Goal: Task Accomplishment & Management: Manage account settings

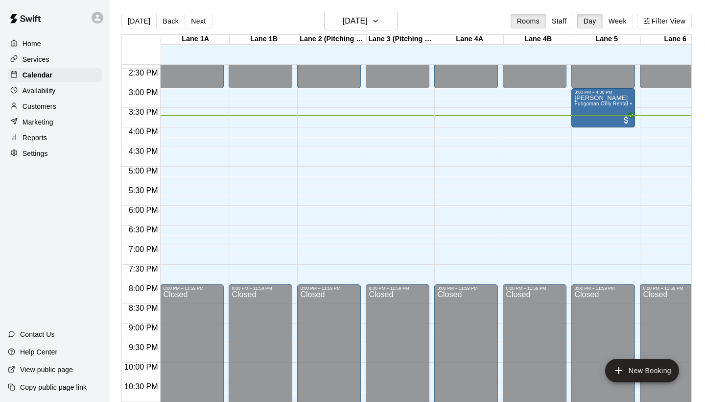
scroll to position [565, 0]
click at [48, 90] on p "Availability" at bounding box center [39, 91] width 33 height 10
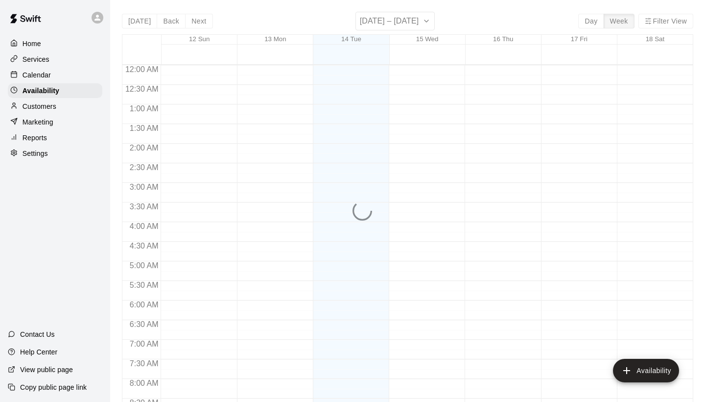
scroll to position [593, 0]
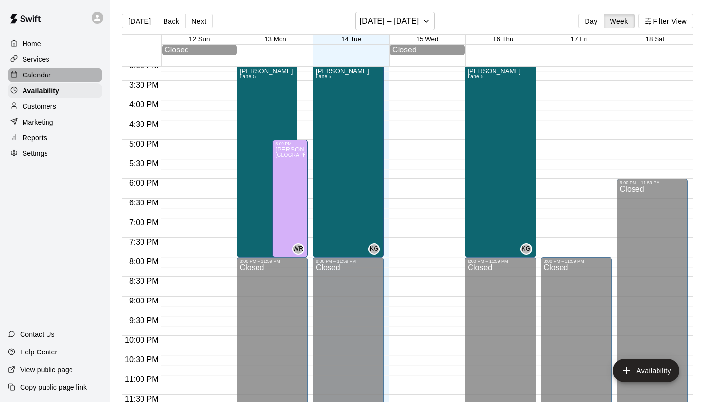
click at [59, 73] on div "Calendar" at bounding box center [55, 75] width 95 height 15
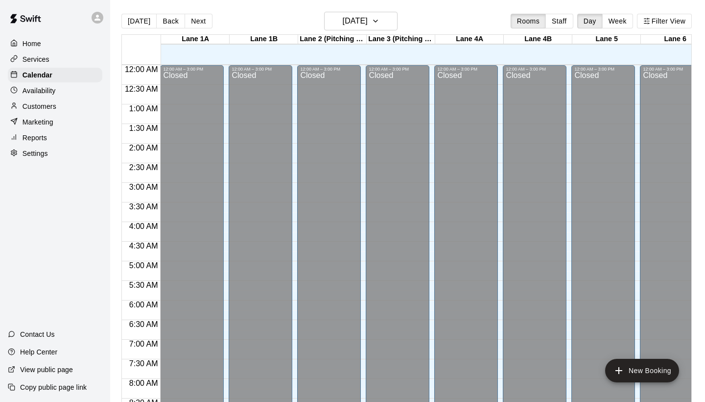
scroll to position [564, 0]
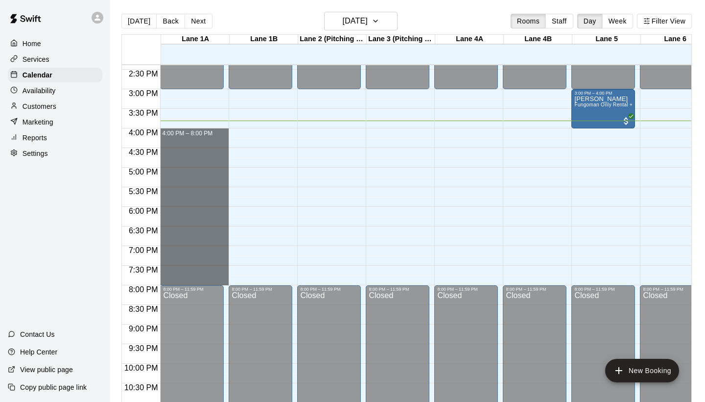
drag, startPoint x: 166, startPoint y: 133, endPoint x: 202, endPoint y: 279, distance: 150.5
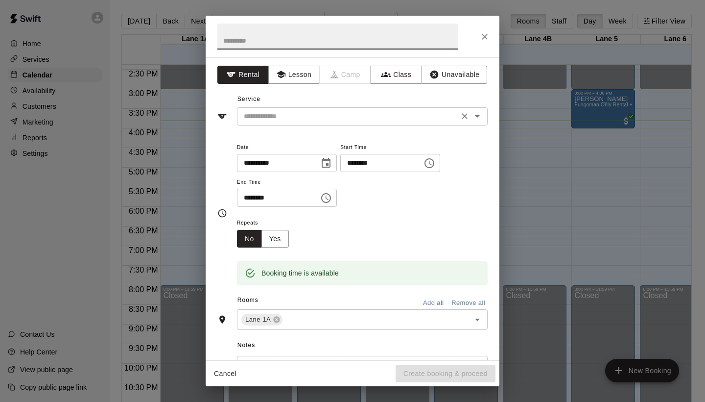
click at [327, 113] on input "text" at bounding box center [348, 116] width 216 height 12
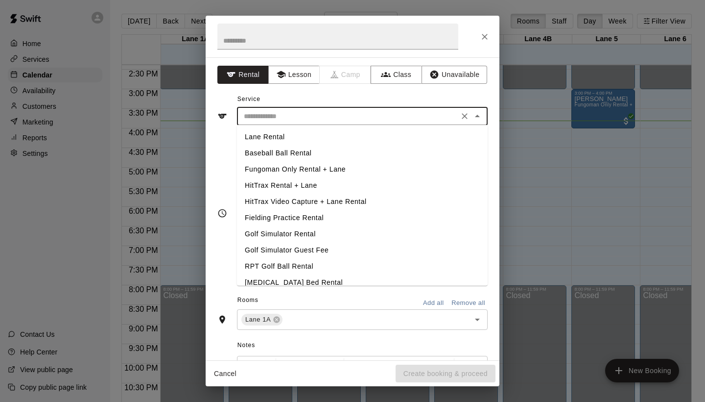
click at [322, 139] on li "Lane Rental" at bounding box center [362, 137] width 251 height 16
type input "**********"
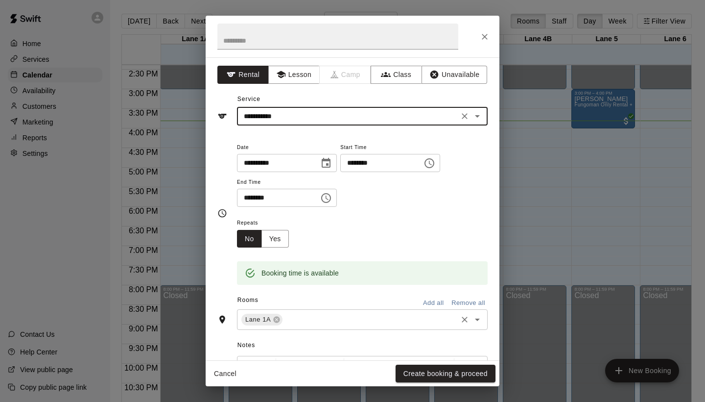
click at [366, 314] on input "text" at bounding box center [370, 319] width 172 height 12
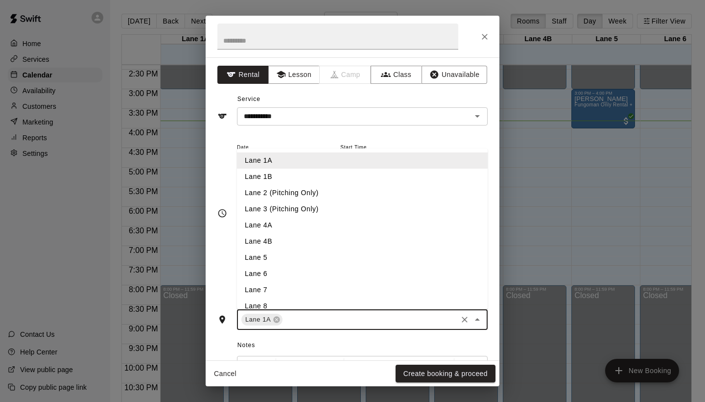
click at [322, 176] on li "Lane 1B" at bounding box center [362, 176] width 251 height 16
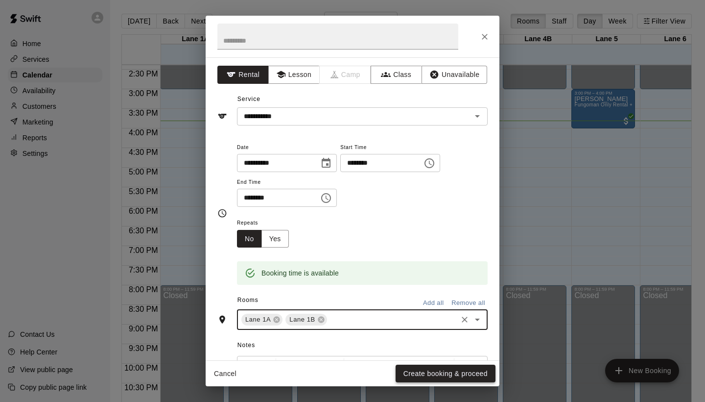
click at [456, 371] on button "Create booking & proceed" at bounding box center [446, 373] width 100 height 18
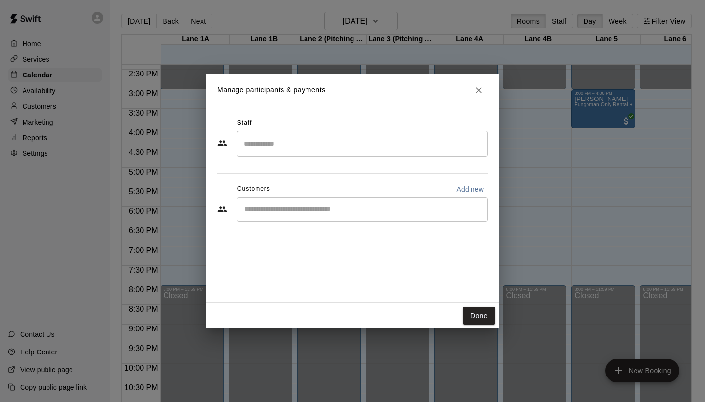
click at [314, 146] on input "Search staff" at bounding box center [362, 143] width 242 height 17
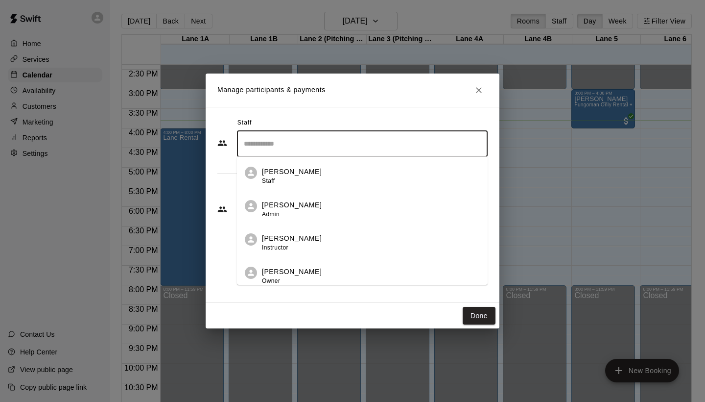
click at [304, 241] on p "[PERSON_NAME]" at bounding box center [292, 238] width 60 height 10
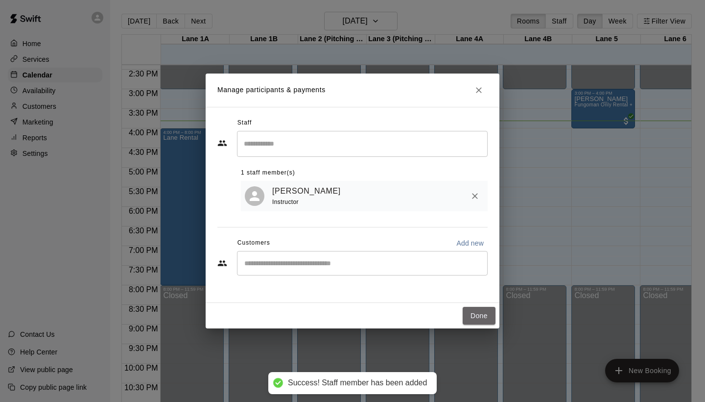
click at [477, 313] on button "Done" at bounding box center [479, 316] width 33 height 18
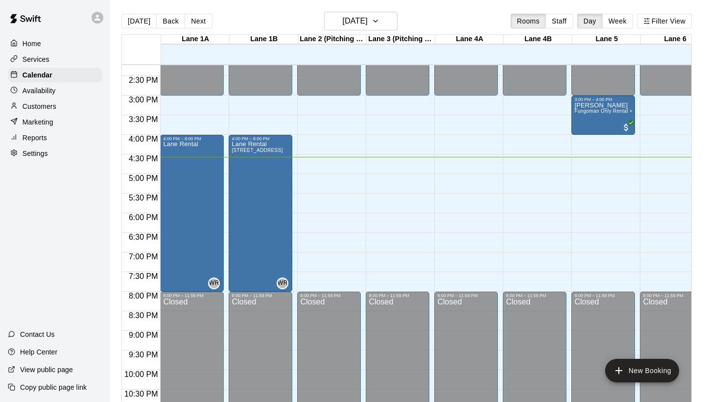
scroll to position [557, 0]
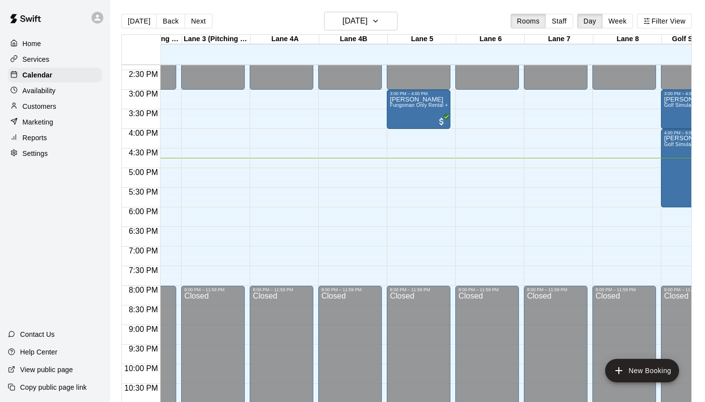
scroll to position [564, 186]
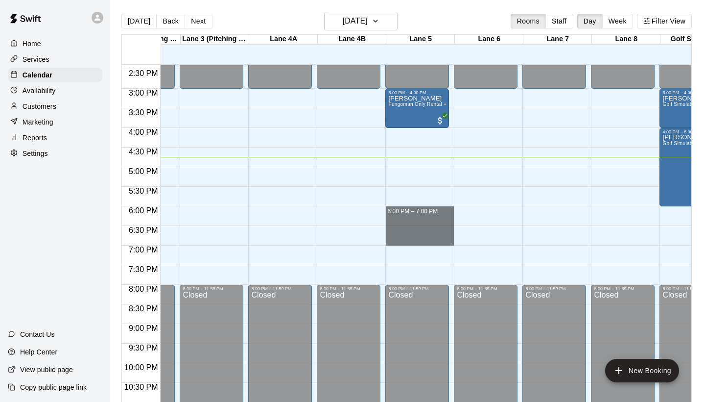
drag, startPoint x: 391, startPoint y: 211, endPoint x: 399, endPoint y: 237, distance: 27.1
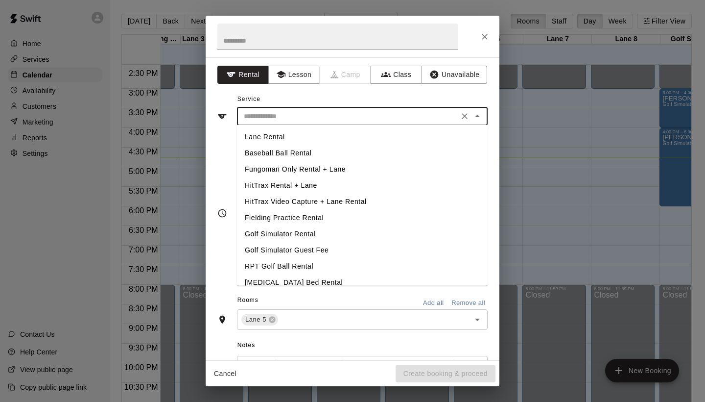
click at [308, 119] on input "text" at bounding box center [348, 116] width 216 height 12
click at [303, 165] on li "Fungoman Only Rental + Lane" at bounding box center [362, 169] width 251 height 16
type input "**********"
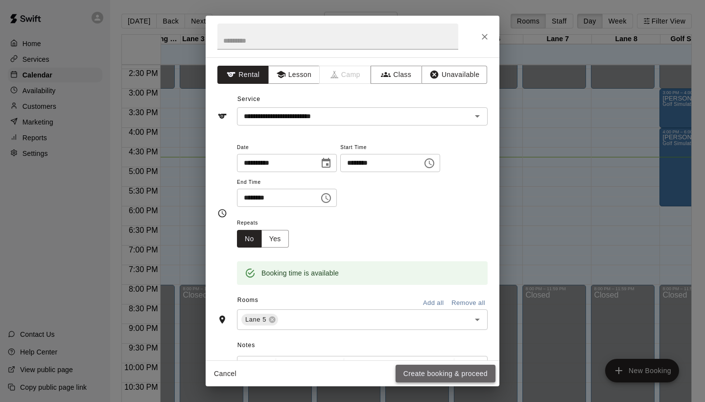
click at [424, 370] on button "Create booking & proceed" at bounding box center [446, 373] width 100 height 18
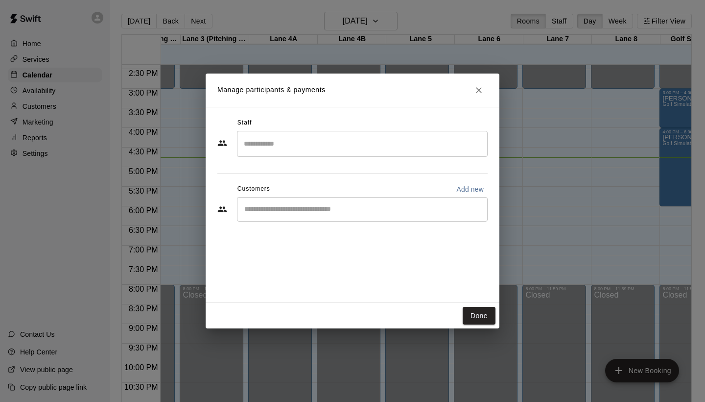
click at [306, 206] on input "Start typing to search customers..." at bounding box center [362, 209] width 242 height 10
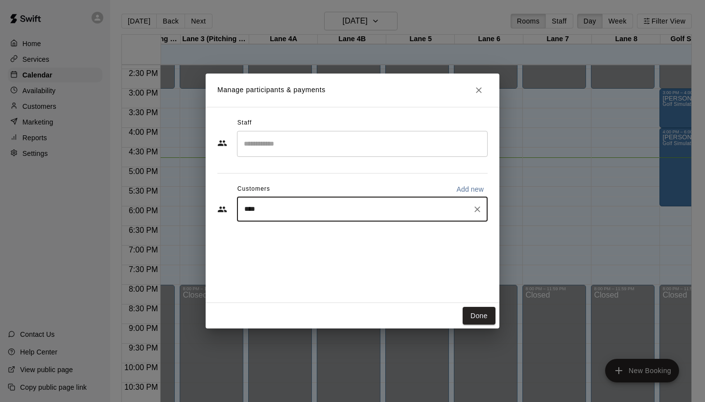
type input "*****"
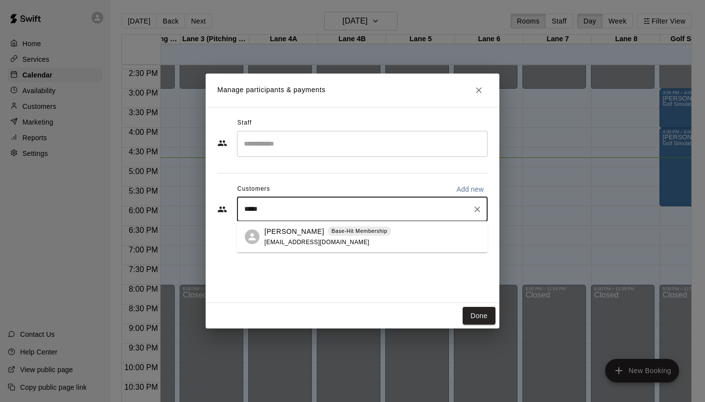
click at [322, 240] on span "c.hover2014@yahoo.com" at bounding box center [316, 242] width 105 height 7
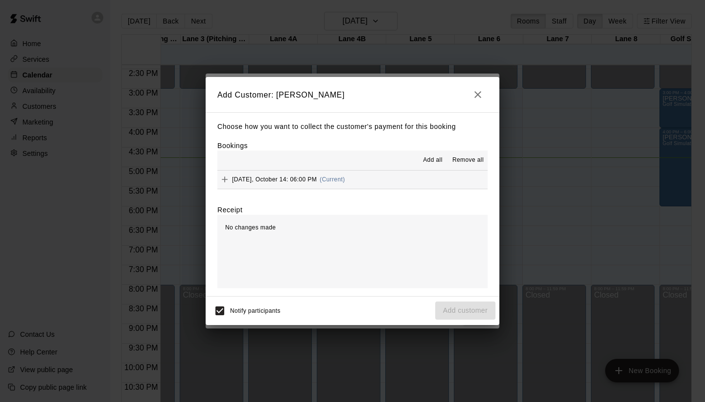
click at [368, 178] on button "Tuesday, October 14: 06:00 PM (Current)" at bounding box center [352, 179] width 270 height 18
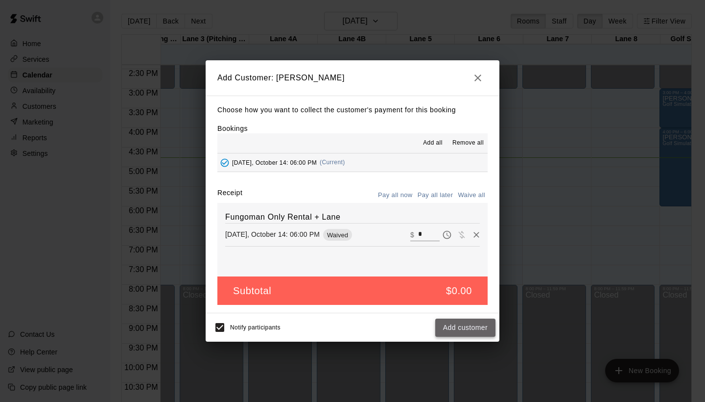
click at [454, 324] on button "Add customer" at bounding box center [465, 327] width 60 height 18
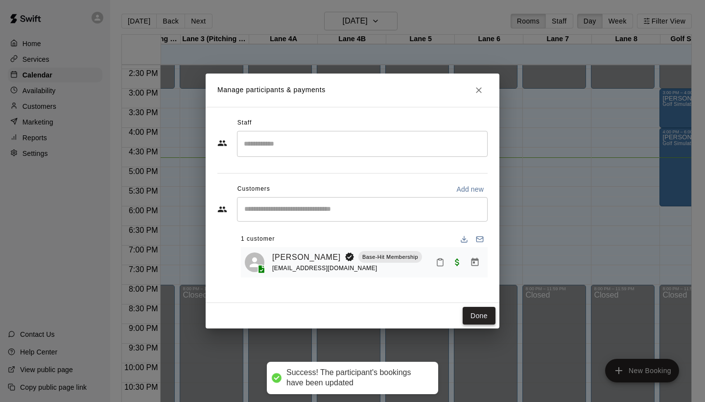
click at [485, 311] on button "Done" at bounding box center [479, 316] width 33 height 18
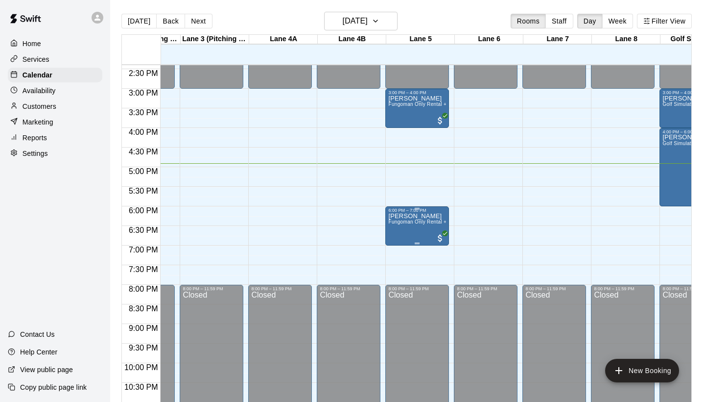
click at [428, 220] on span "Fungoman Only Rental + Lane" at bounding box center [423, 221] width 71 height 5
click at [507, 199] on div at bounding box center [352, 201] width 705 height 402
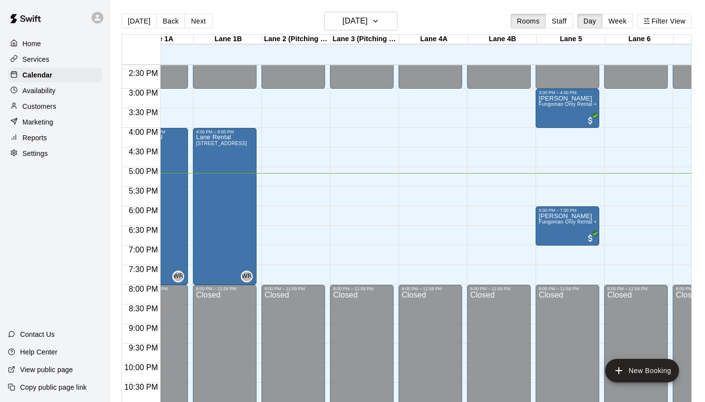
scroll to position [562, 39]
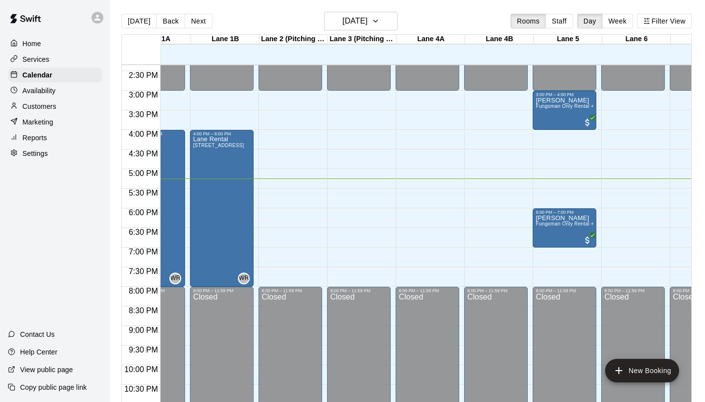
click at [53, 110] on p "Customers" at bounding box center [40, 106] width 34 height 10
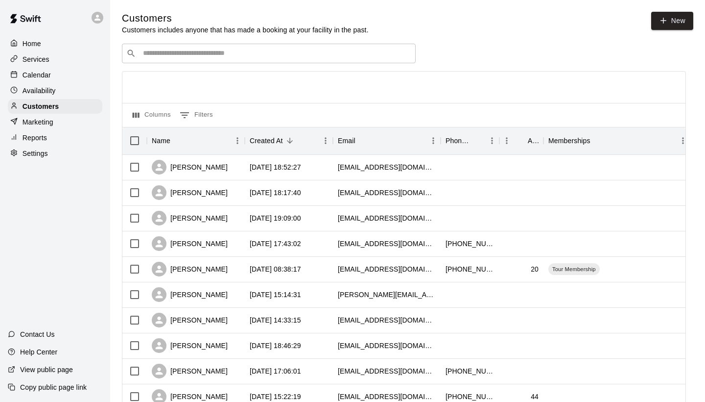
click at [297, 54] on input "Search customers by name or email" at bounding box center [275, 53] width 271 height 10
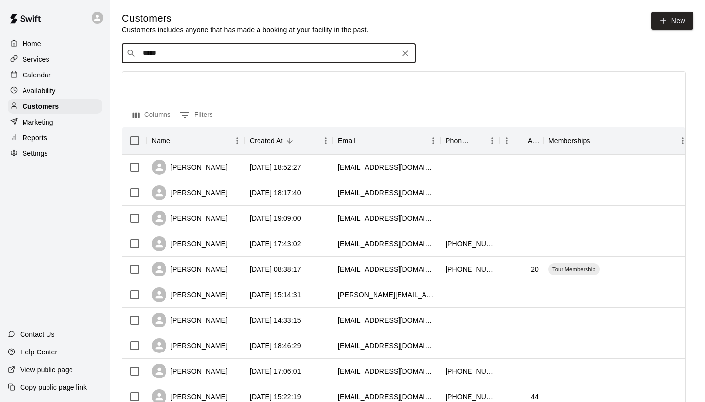
type input "******"
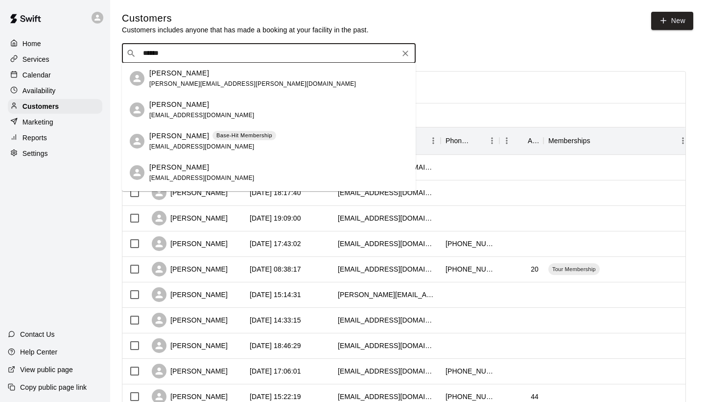
click at [213, 139] on span "Base-Hit Membership" at bounding box center [245, 135] width 64 height 8
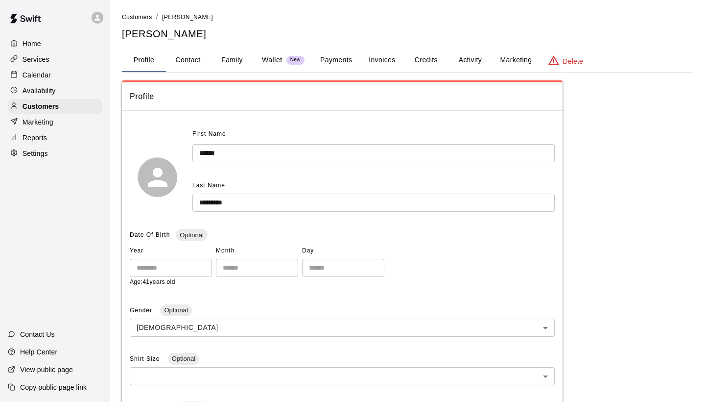
click at [354, 57] on button "Payments" at bounding box center [336, 60] width 48 height 24
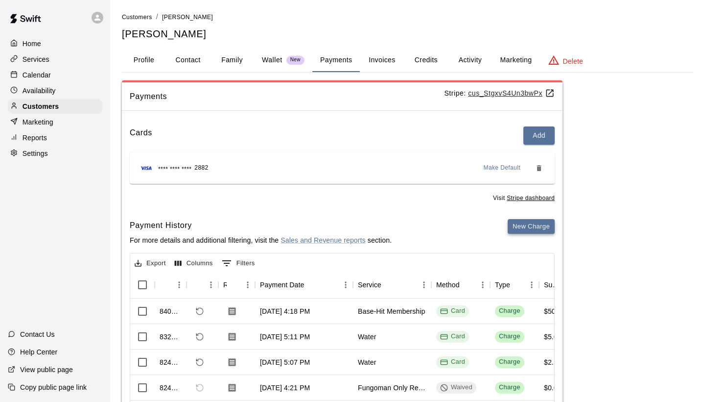
click at [515, 224] on button "New Charge" at bounding box center [531, 226] width 47 height 15
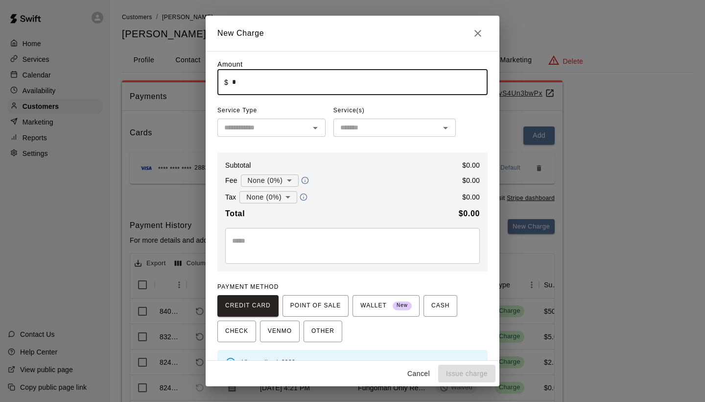
click at [255, 76] on input "*" at bounding box center [360, 82] width 256 height 26
type input "*"
type input "****"
click at [265, 128] on input "text" at bounding box center [263, 127] width 86 height 12
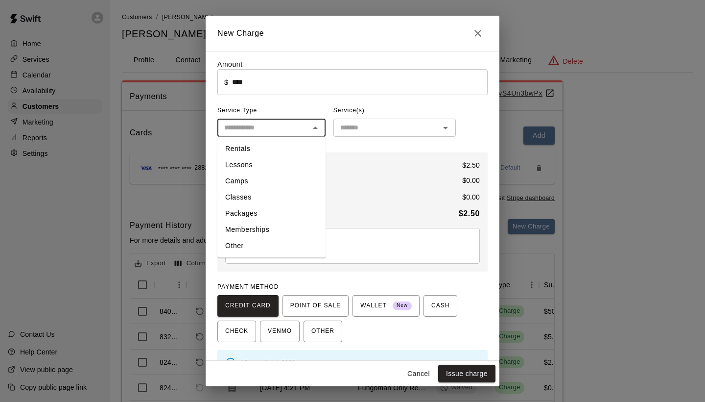
click at [252, 245] on li "Other" at bounding box center [271, 246] width 108 height 16
type input "*****"
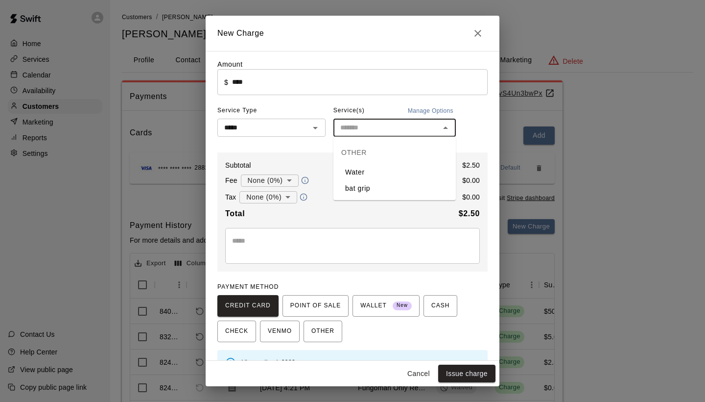
click at [372, 127] on input "text" at bounding box center [386, 127] width 100 height 12
click at [371, 170] on li "Water" at bounding box center [395, 172] width 122 height 16
type input "*****"
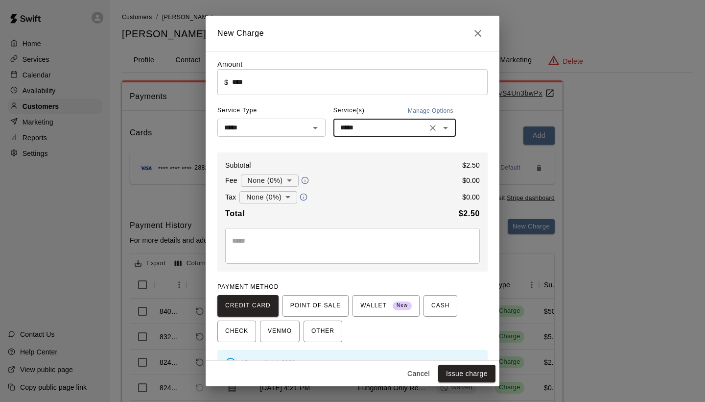
click at [287, 184] on body "Home Services Calendar Availability Customers Marketing Reports Settings Contac…" at bounding box center [352, 247] width 705 height 495
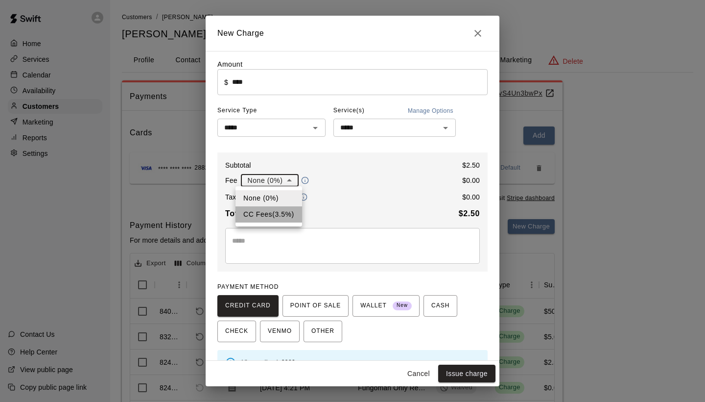
click at [286, 210] on li "CC Fees ( 3.5 % )" at bounding box center [269, 214] width 67 height 16
type input "**********"
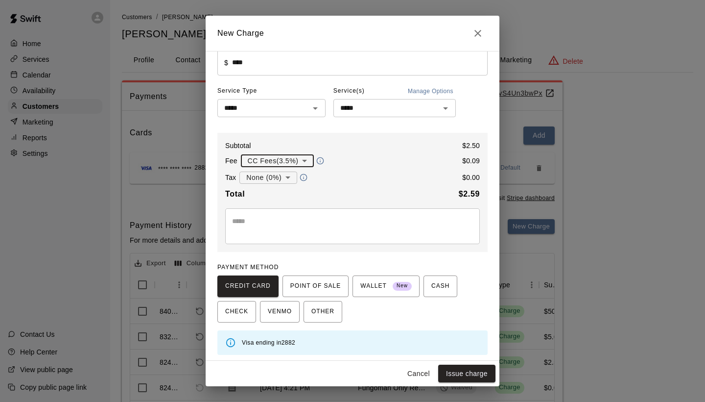
scroll to position [19, 0]
click at [449, 370] on button "Issue charge" at bounding box center [466, 373] width 57 height 18
type input "*"
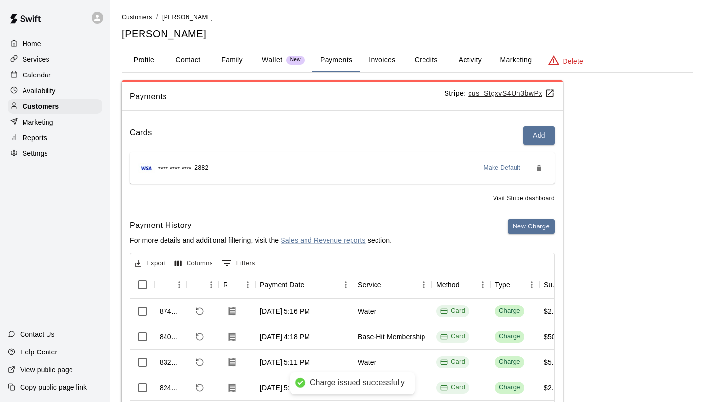
click at [81, 73] on div "Calendar" at bounding box center [55, 75] width 95 height 15
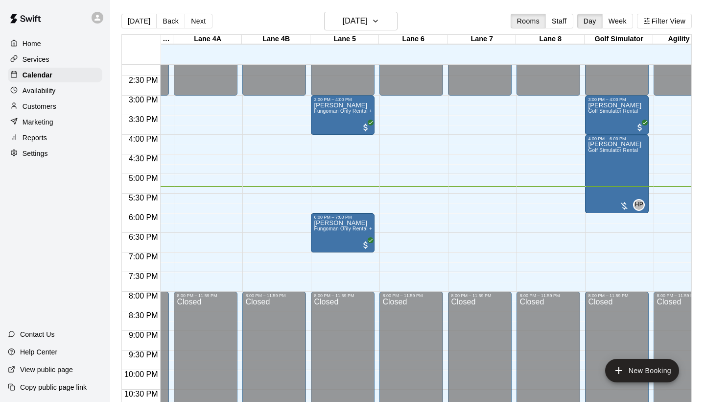
scroll to position [0, 261]
click at [47, 102] on p "Customers" at bounding box center [40, 106] width 34 height 10
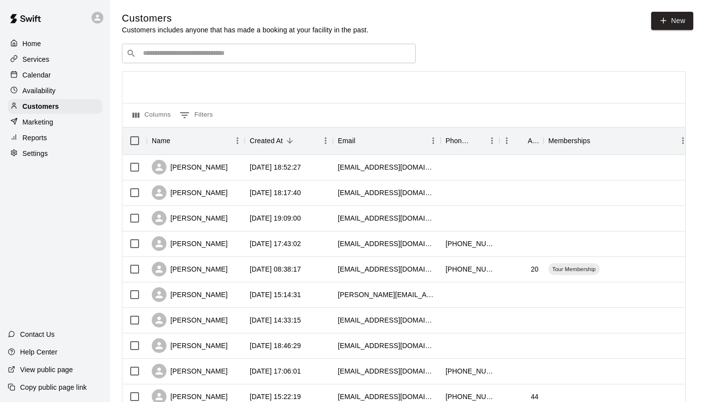
click at [238, 52] on input "Search customers by name or email" at bounding box center [275, 53] width 271 height 10
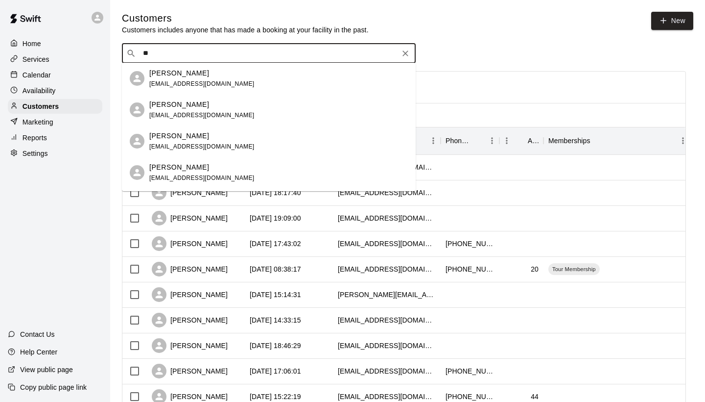
type input "*"
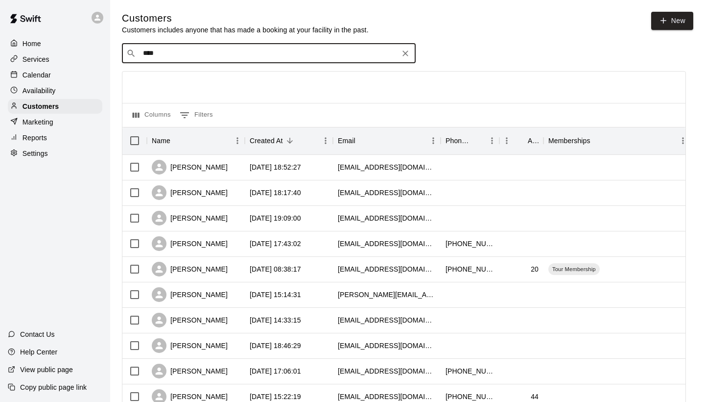
type input "*****"
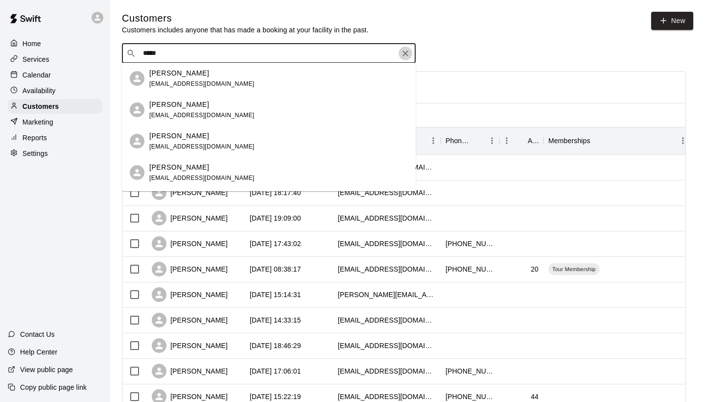
click at [409, 50] on icon "Clear" at bounding box center [406, 53] width 10 height 10
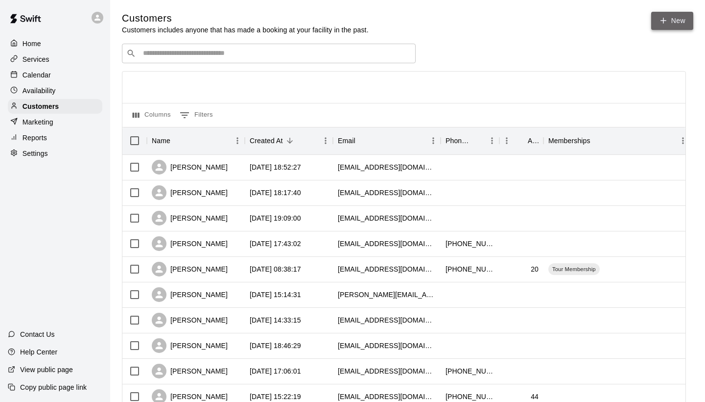
click at [660, 19] on icon at bounding box center [663, 20] width 9 height 9
select select "**"
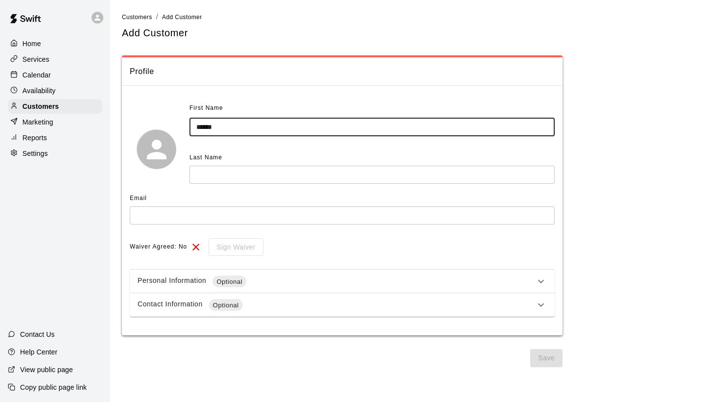
type input "******"
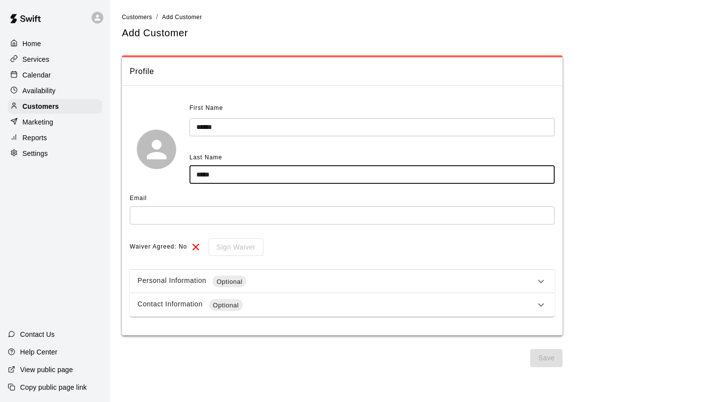
type input "*****"
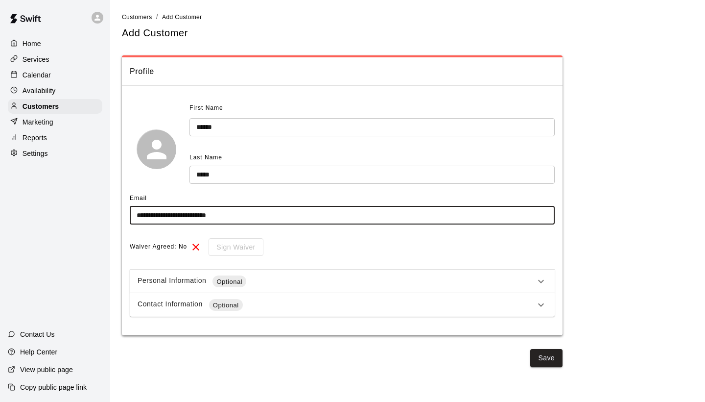
click at [212, 212] on input "**********" at bounding box center [342, 215] width 425 height 18
click at [256, 216] on input "**********" at bounding box center [342, 215] width 425 height 18
type input "**********"
click at [553, 354] on button "Save" at bounding box center [546, 358] width 32 height 18
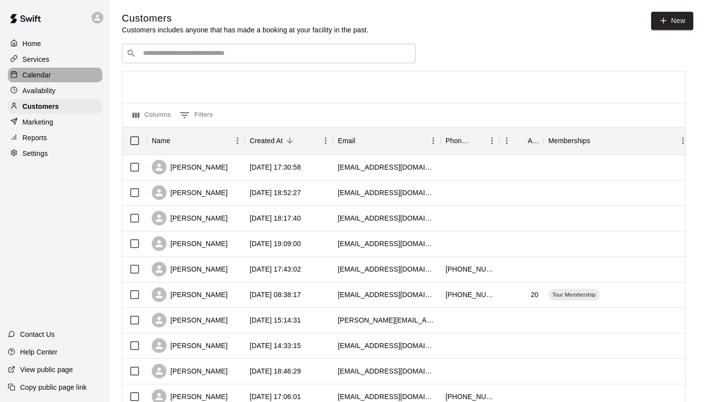
click at [61, 71] on div "Calendar" at bounding box center [55, 75] width 95 height 15
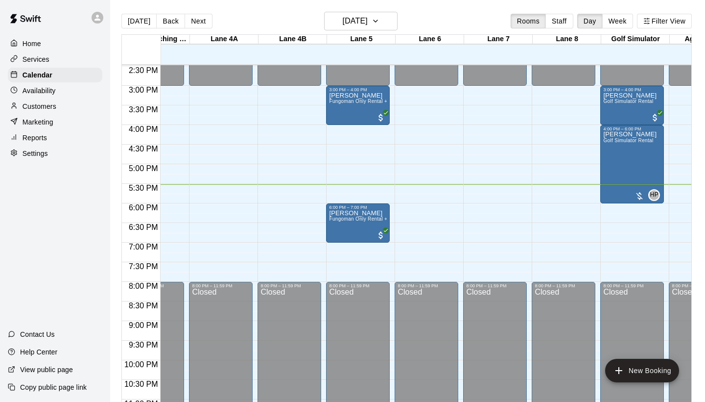
scroll to position [568, 245]
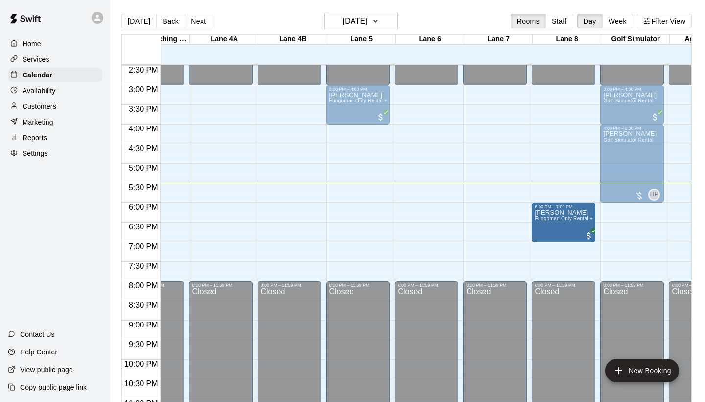
drag, startPoint x: 382, startPoint y: 210, endPoint x: 543, endPoint y: 216, distance: 161.3
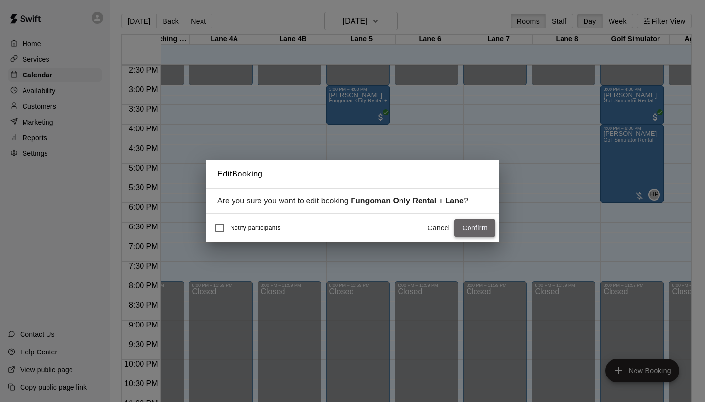
click at [479, 225] on button "Confirm" at bounding box center [475, 228] width 41 height 18
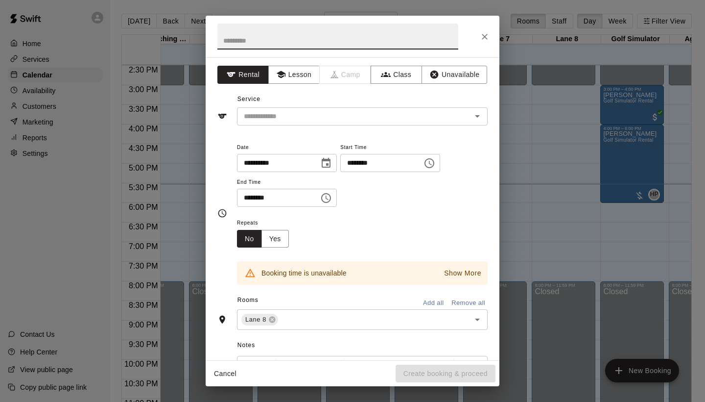
click at [478, 36] on button "Close" at bounding box center [485, 37] width 18 height 18
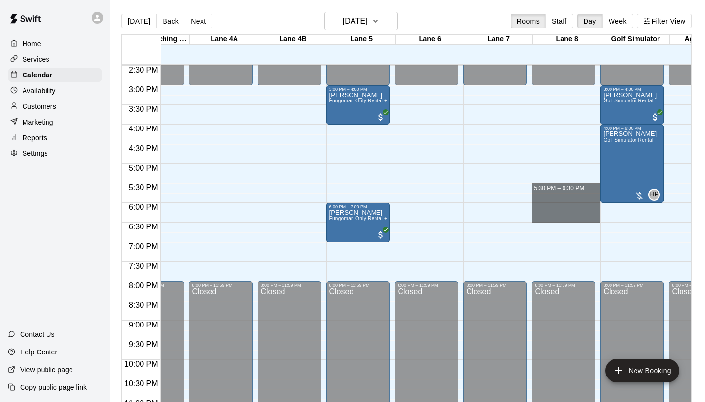
drag, startPoint x: 538, startPoint y: 189, endPoint x: 542, endPoint y: 215, distance: 26.3
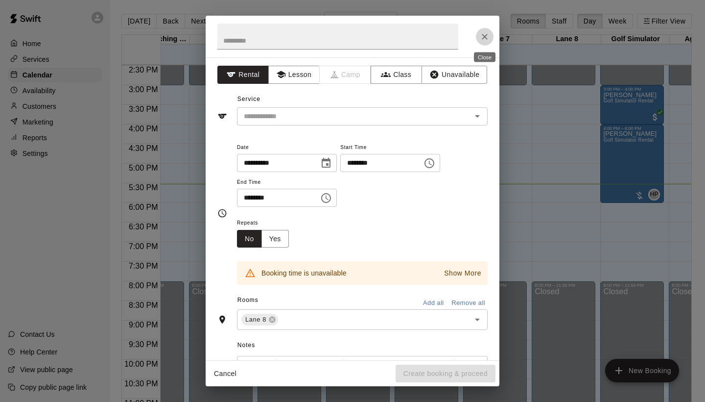
click at [486, 37] on icon "Close" at bounding box center [485, 37] width 6 height 6
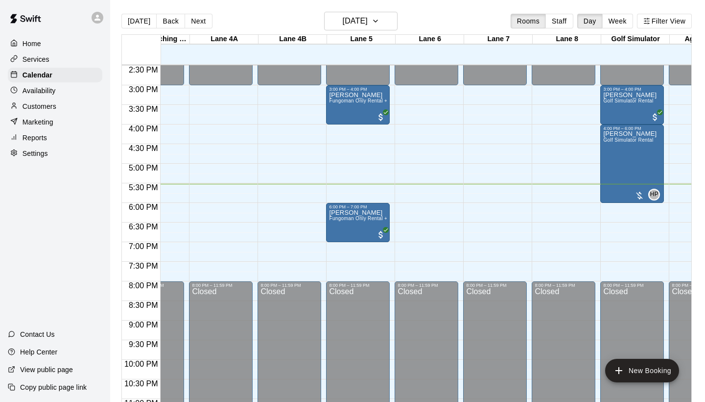
click at [68, 101] on div "Customers" at bounding box center [55, 106] width 95 height 15
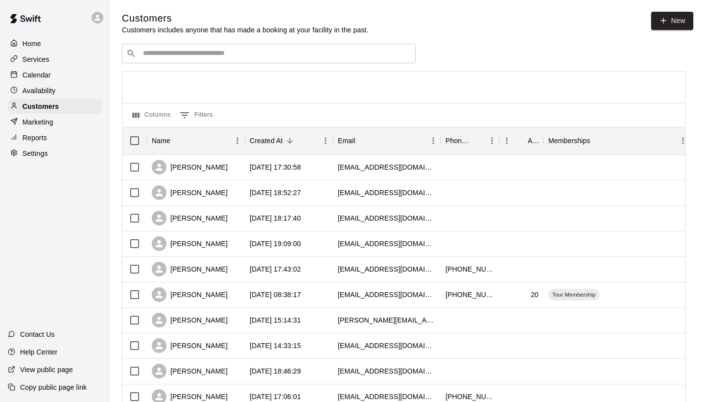
click at [290, 55] on input "Search customers by name or email" at bounding box center [275, 53] width 271 height 10
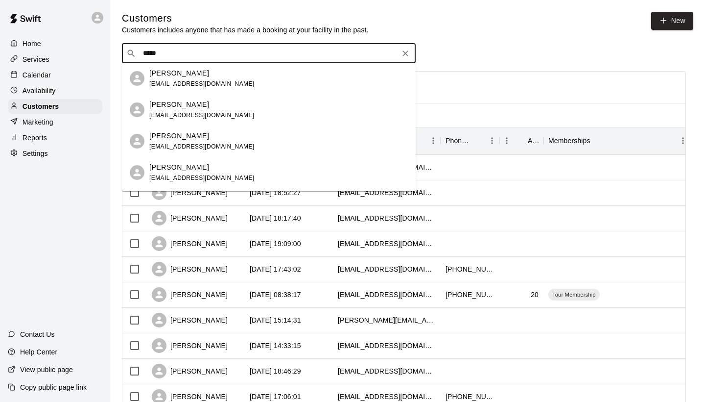
type input "******"
click at [224, 80] on div "justin smith jts1309@gmail.com" at bounding box center [278, 78] width 259 height 21
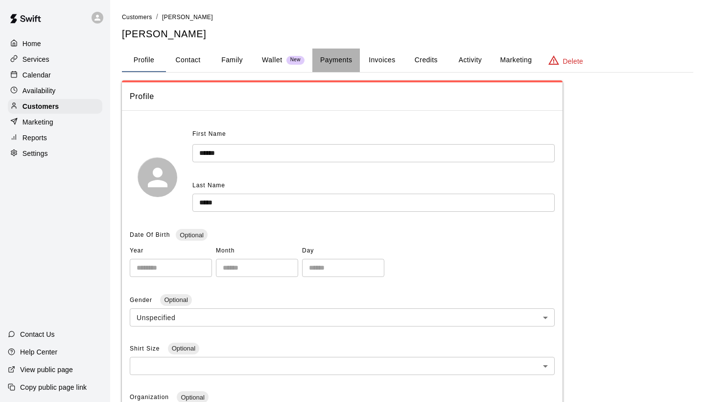
click at [338, 64] on button "Payments" at bounding box center [336, 60] width 48 height 24
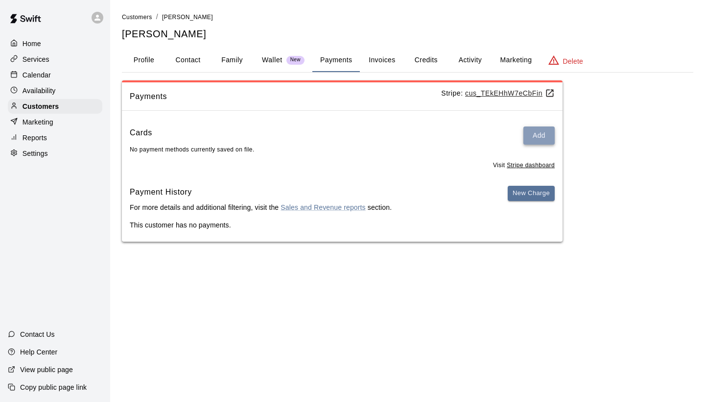
click at [545, 139] on button "Add" at bounding box center [539, 135] width 31 height 18
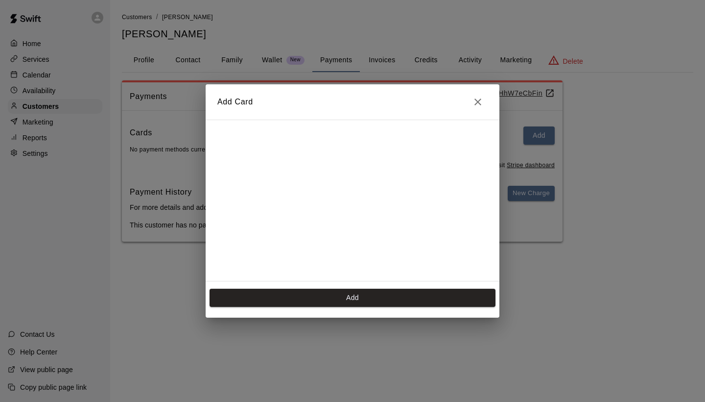
scroll to position [157, 0]
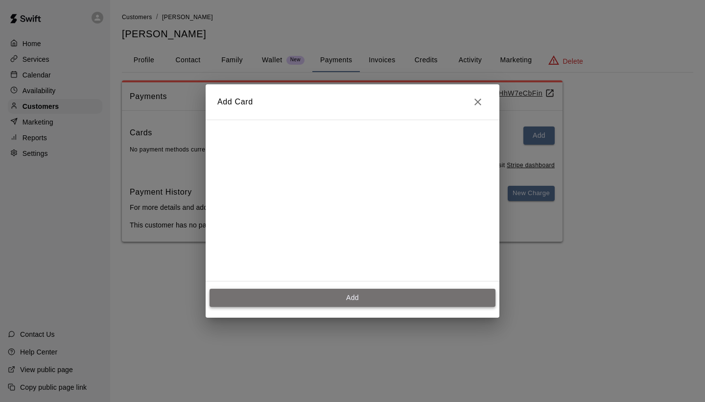
click at [345, 293] on button "Add" at bounding box center [353, 297] width 286 height 18
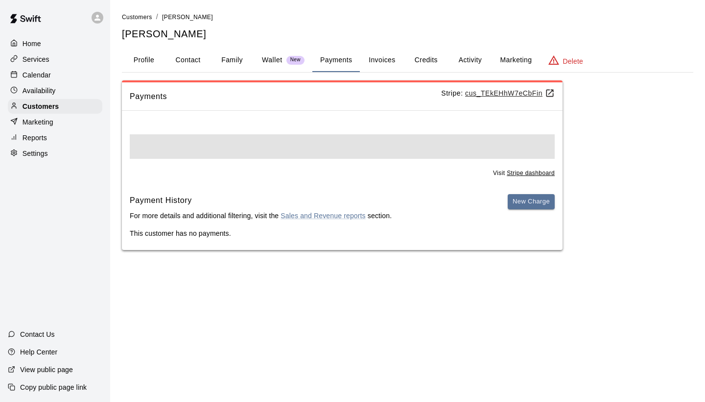
scroll to position [0, 0]
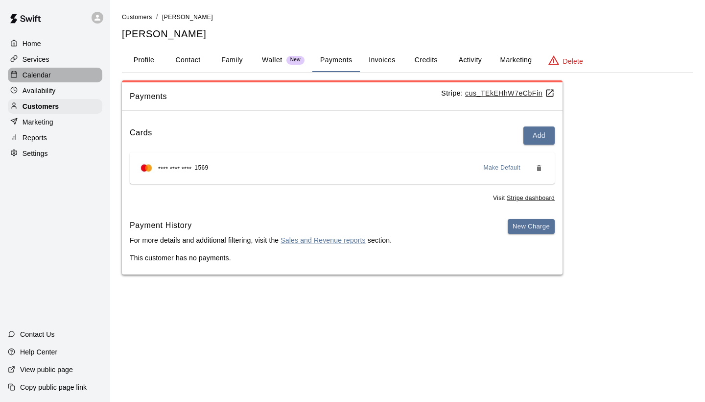
click at [65, 80] on div "Calendar" at bounding box center [55, 75] width 95 height 15
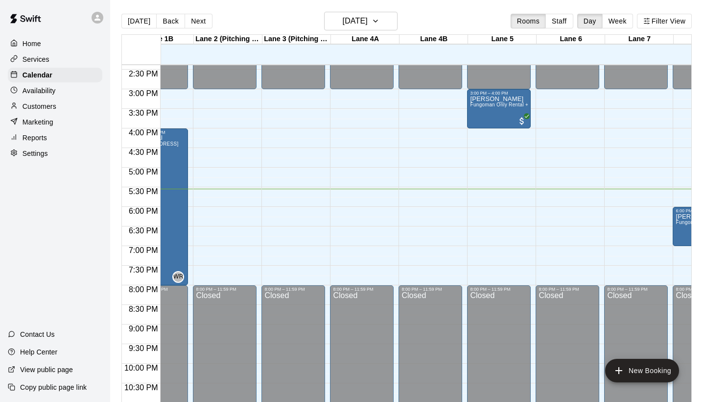
scroll to position [564, 109]
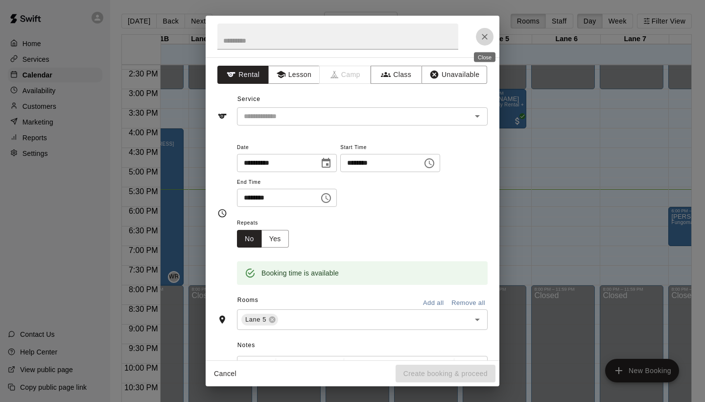
click at [484, 33] on icon "Close" at bounding box center [485, 37] width 10 height 10
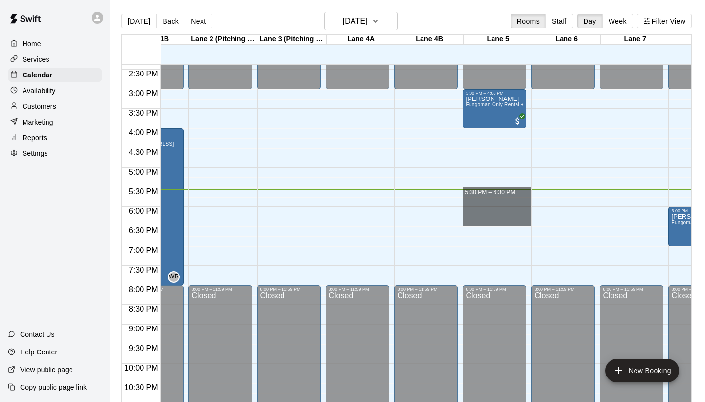
drag, startPoint x: 467, startPoint y: 192, endPoint x: 476, endPoint y: 218, distance: 28.3
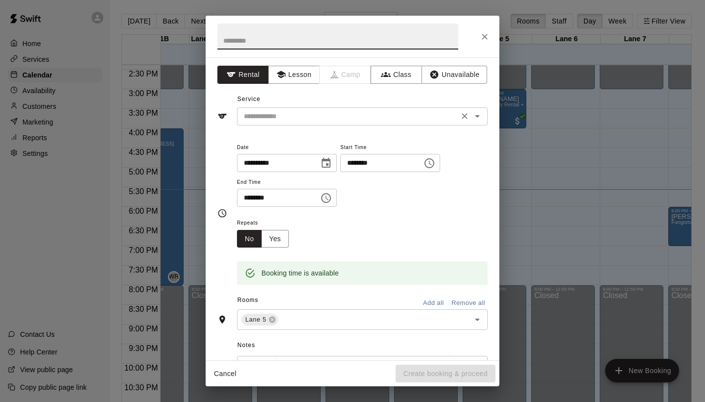
click at [420, 119] on input "text" at bounding box center [348, 116] width 216 height 12
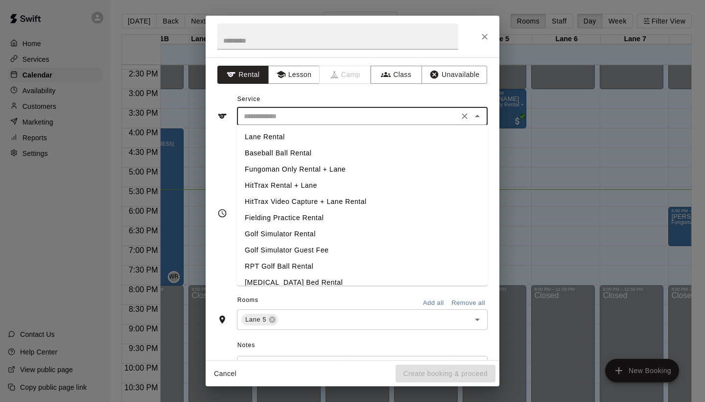
click at [295, 185] on li "HitTrax Rental + Lane" at bounding box center [362, 185] width 251 height 16
type input "**********"
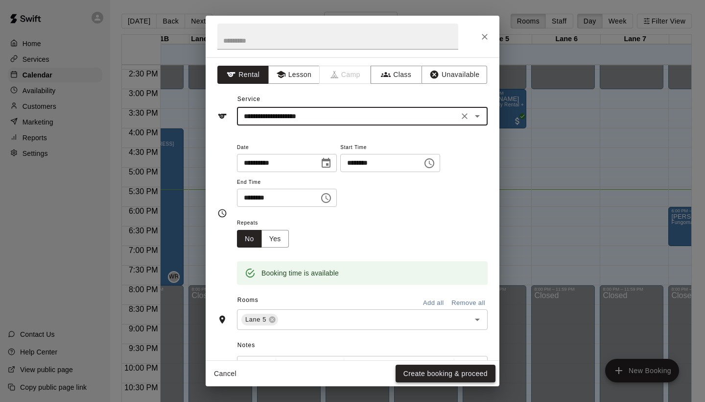
click at [425, 369] on button "Create booking & proceed" at bounding box center [446, 373] width 100 height 18
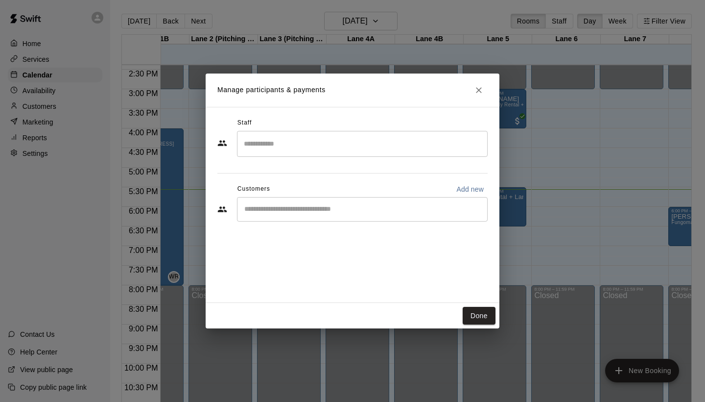
click at [387, 216] on div "​" at bounding box center [362, 209] width 251 height 24
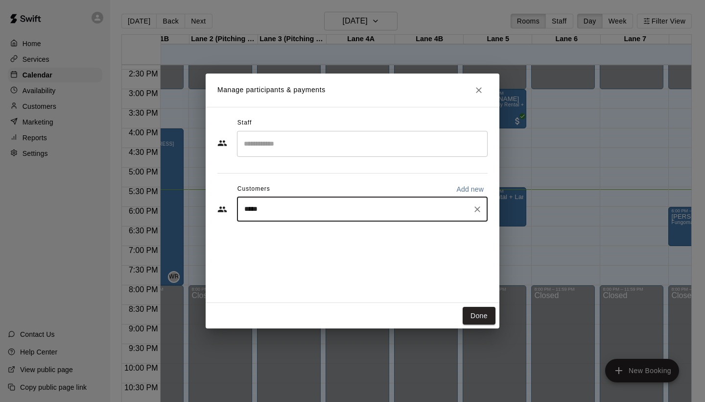
type input "******"
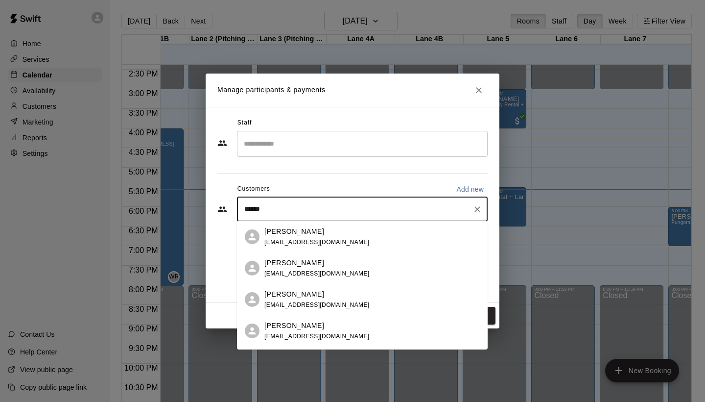
click at [368, 235] on div "justin smith jts1309@gmail.com" at bounding box center [372, 236] width 216 height 21
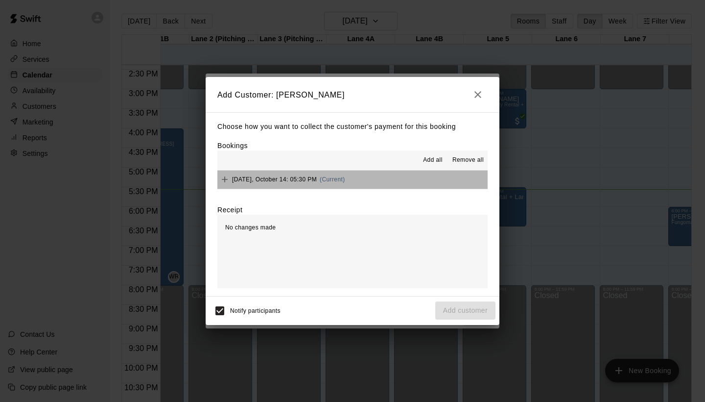
click at [373, 184] on button "Tuesday, October 14: 05:30 PM (Current)" at bounding box center [352, 179] width 270 height 18
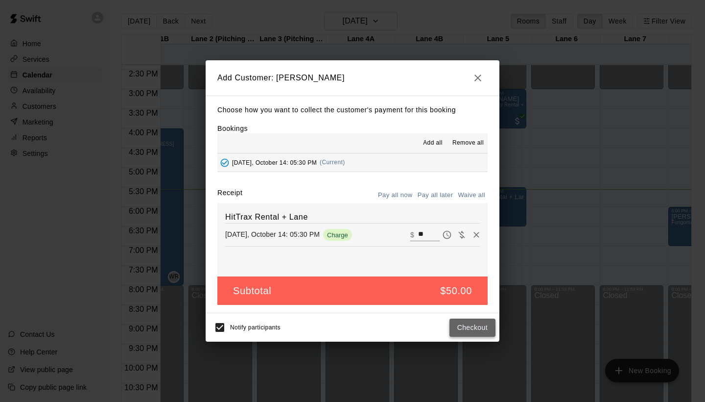
click at [458, 325] on button "Checkout" at bounding box center [473, 327] width 46 height 18
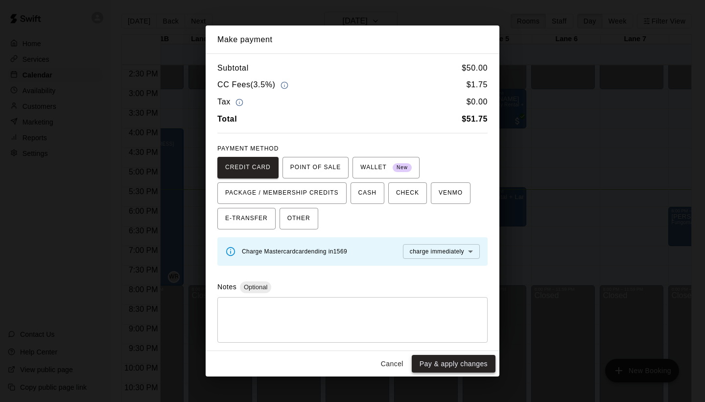
click at [446, 360] on button "Pay & apply changes" at bounding box center [454, 364] width 84 height 18
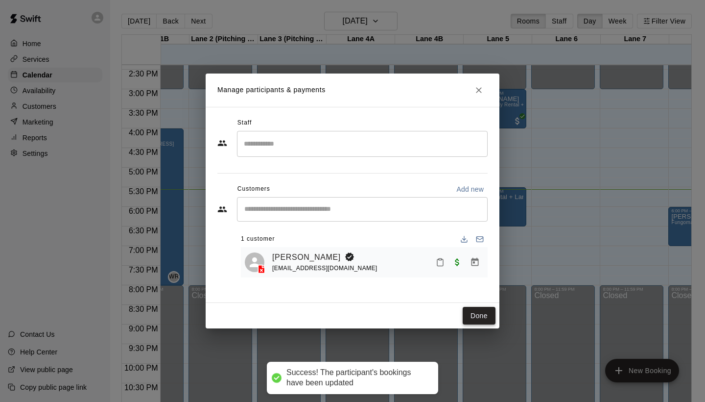
click at [474, 313] on button "Done" at bounding box center [479, 316] width 33 height 18
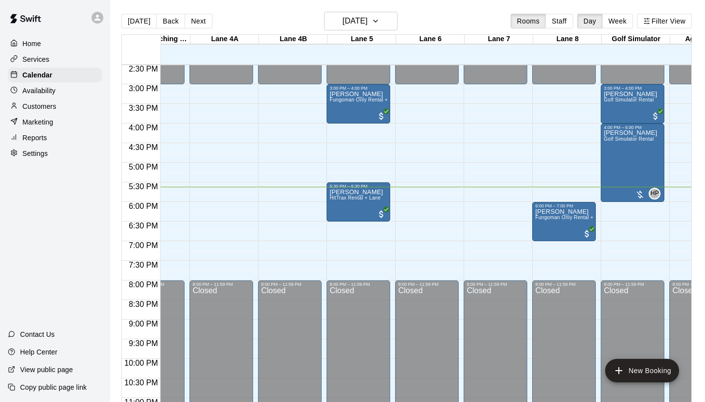
scroll to position [567, 245]
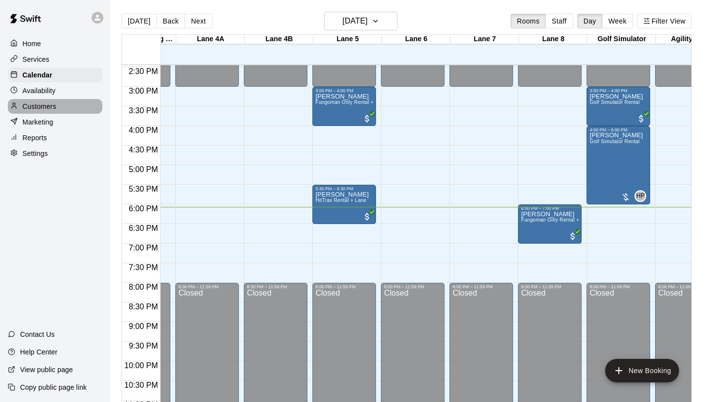
click at [66, 101] on div "Customers" at bounding box center [55, 106] width 95 height 15
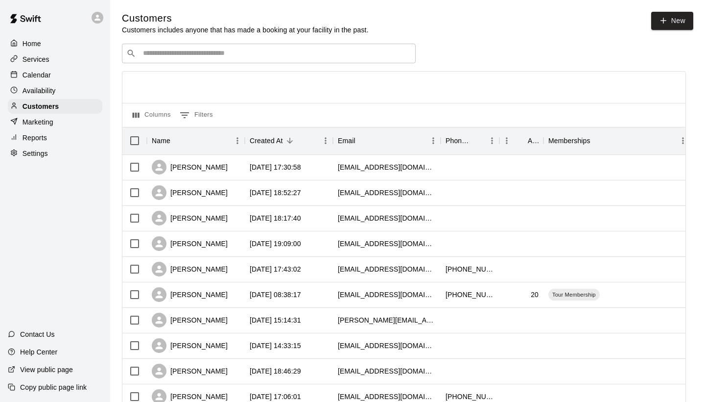
click at [191, 50] on input "Search customers by name or email" at bounding box center [275, 53] width 271 height 10
click at [181, 169] on div "justin smith" at bounding box center [190, 167] width 76 height 15
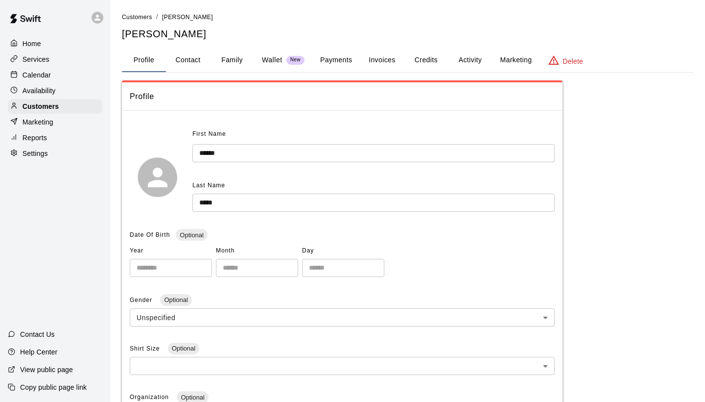
click at [346, 59] on button "Payments" at bounding box center [336, 60] width 48 height 24
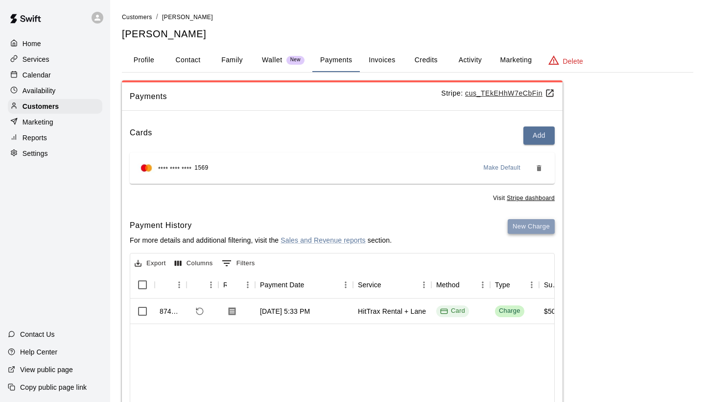
click at [520, 221] on button "New Charge" at bounding box center [531, 226] width 47 height 15
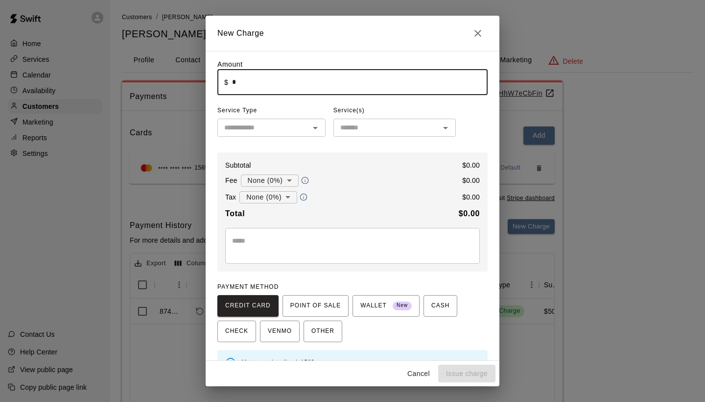
click at [346, 79] on input "*" at bounding box center [360, 82] width 256 height 26
type input "****"
click at [273, 128] on input "text" at bounding box center [263, 127] width 86 height 12
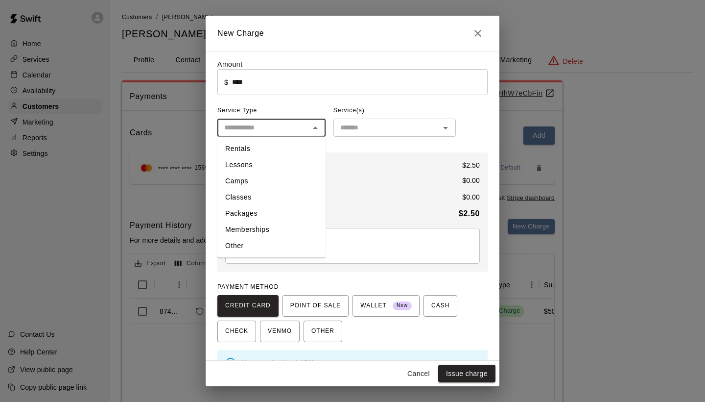
click at [269, 245] on li "Other" at bounding box center [271, 246] width 108 height 16
type input "*****"
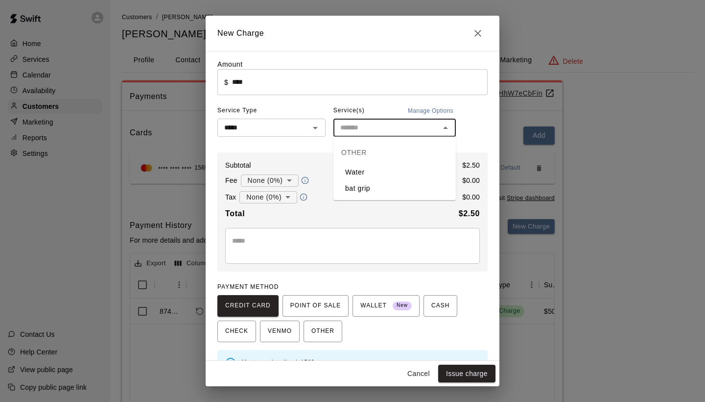
click at [361, 129] on input "text" at bounding box center [386, 127] width 100 height 12
click at [364, 171] on li "Water" at bounding box center [395, 172] width 122 height 16
type input "*****"
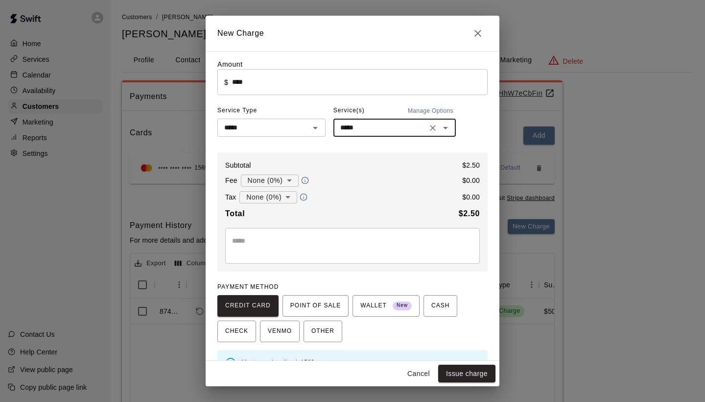
click at [290, 178] on body "Home Services Calendar Availability Customers Marketing Reports Settings Contac…" at bounding box center [352, 247] width 705 height 495
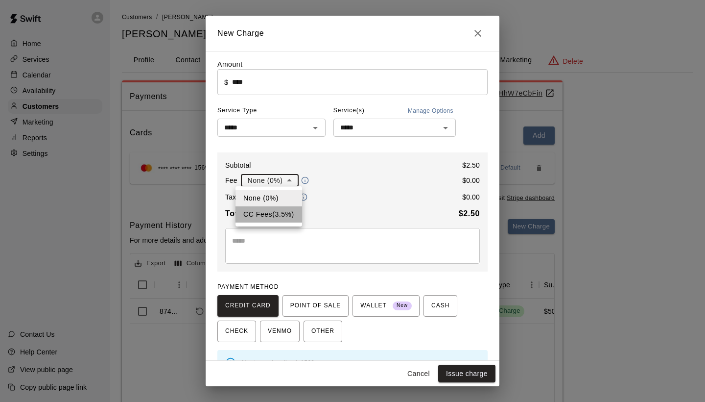
click at [283, 215] on li "CC Fees ( 3.5 % )" at bounding box center [269, 214] width 67 height 16
type input "**********"
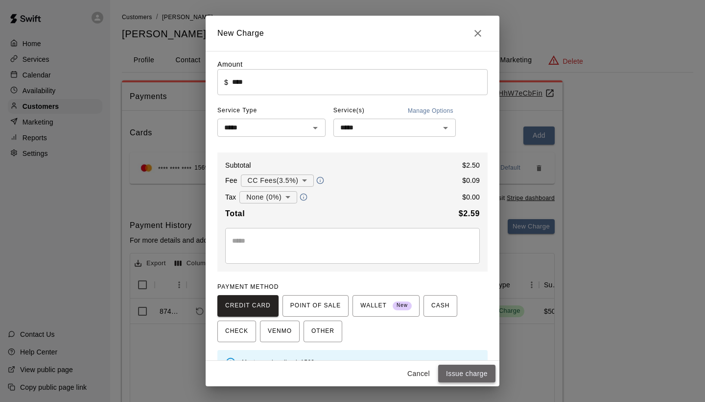
click at [481, 373] on button "Issue charge" at bounding box center [466, 373] width 57 height 18
type input "*"
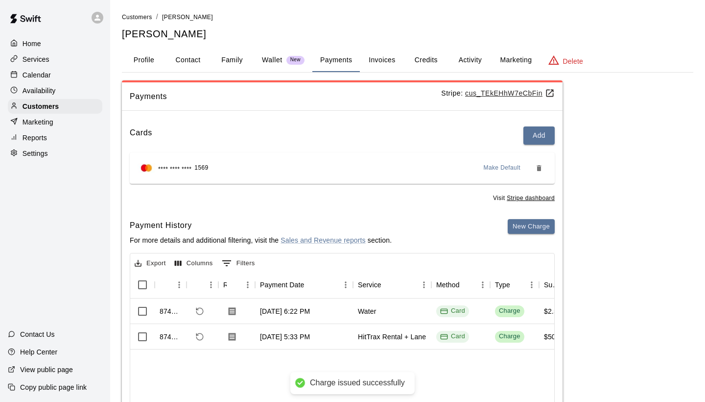
click at [70, 77] on div "Calendar" at bounding box center [55, 75] width 95 height 15
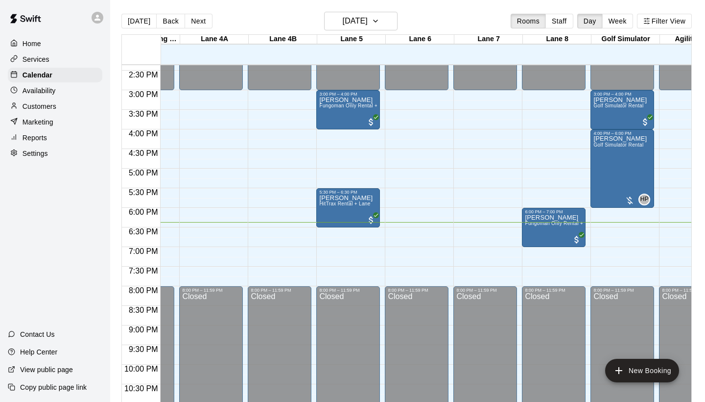
scroll to position [0, 269]
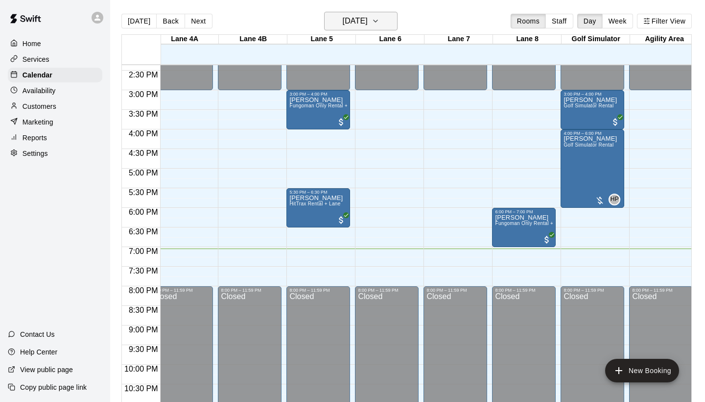
click at [380, 26] on icon "button" at bounding box center [376, 21] width 8 height 12
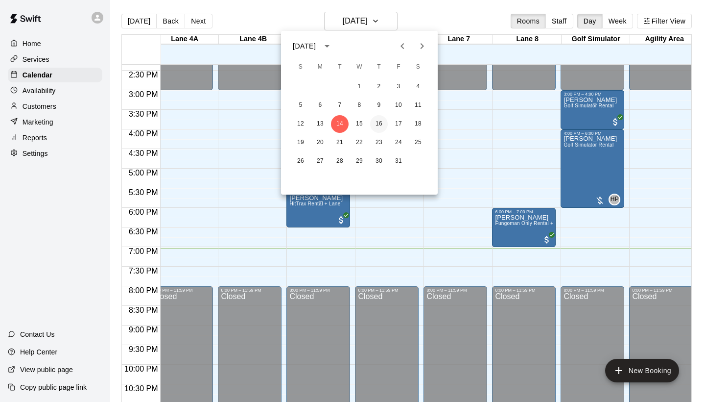
click at [379, 120] on button "16" at bounding box center [379, 124] width 18 height 18
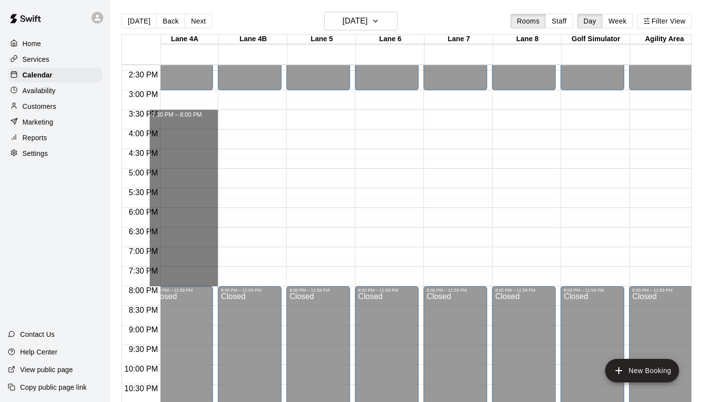
drag, startPoint x: 165, startPoint y: 114, endPoint x: 189, endPoint y: 278, distance: 165.8
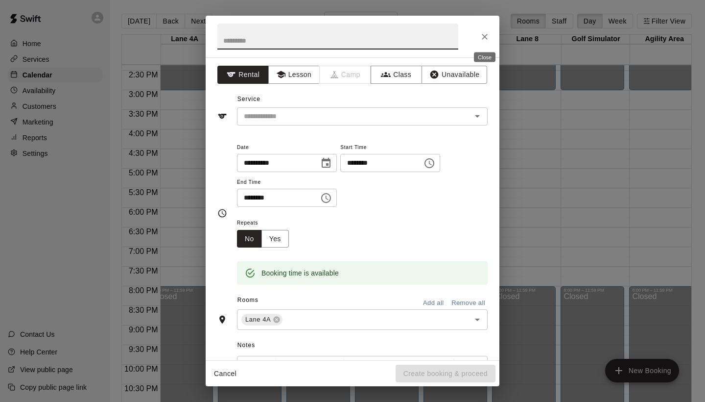
click at [486, 38] on icon "Close" at bounding box center [485, 37] width 10 height 10
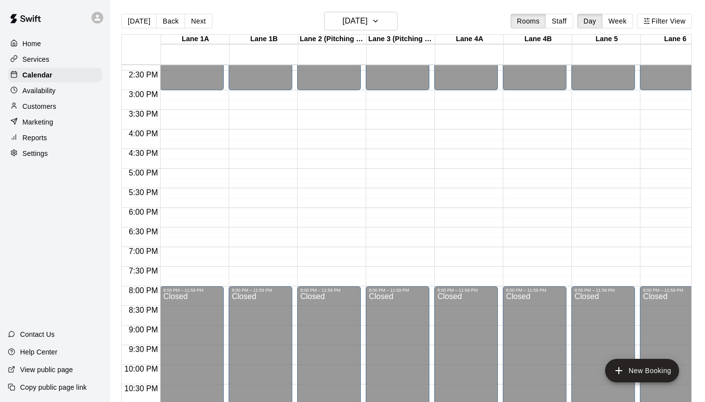
scroll to position [563, 0]
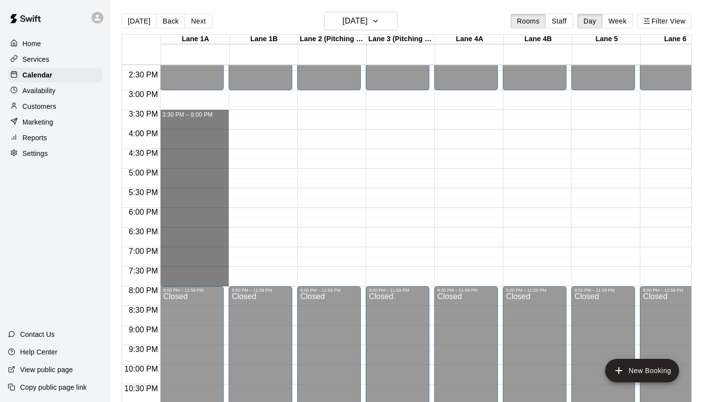
drag, startPoint x: 166, startPoint y: 114, endPoint x: 201, endPoint y: 279, distance: 168.2
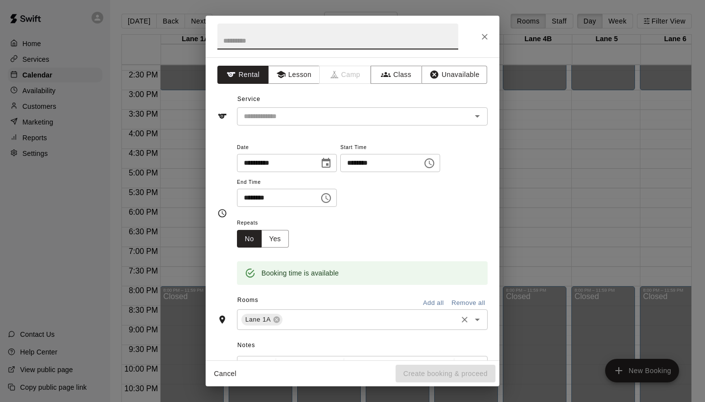
click at [357, 316] on input "text" at bounding box center [370, 319] width 172 height 12
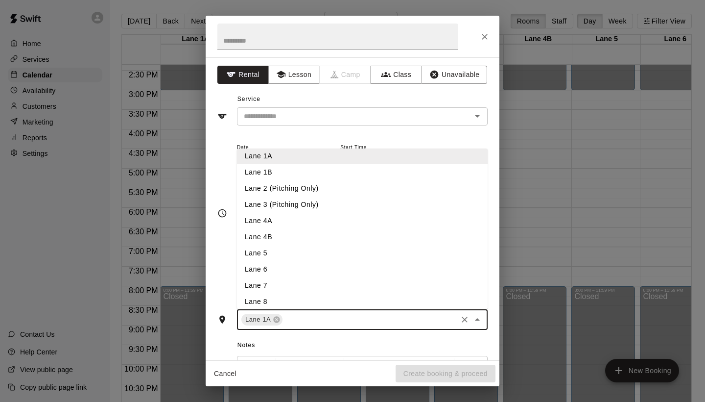
scroll to position [4, 0]
click at [390, 175] on li "Lane 1B" at bounding box center [362, 173] width 251 height 16
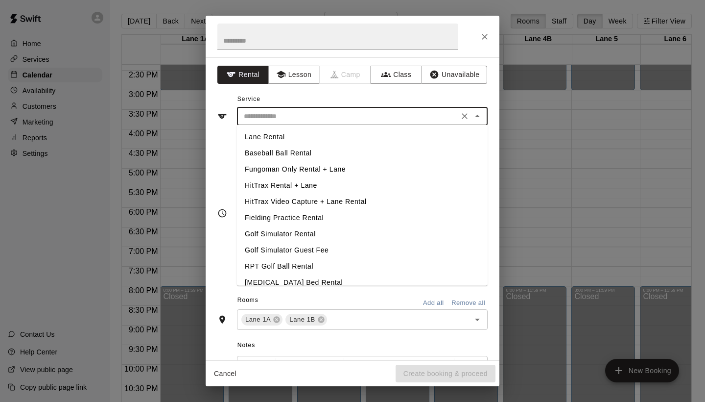
click at [435, 120] on input "text" at bounding box center [348, 116] width 216 height 12
click at [376, 136] on li "Lane Rental" at bounding box center [362, 137] width 251 height 16
type input "**********"
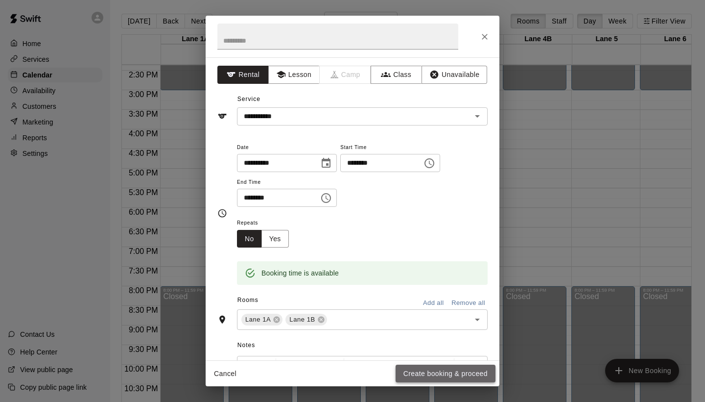
click at [426, 371] on button "Create booking & proceed" at bounding box center [446, 373] width 100 height 18
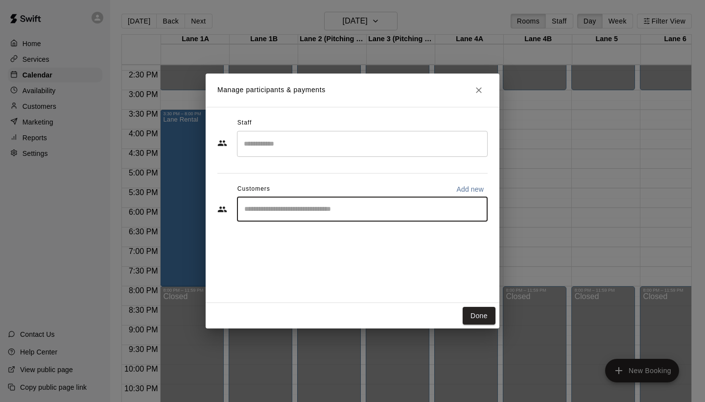
click at [360, 207] on input "Start typing to search customers..." at bounding box center [362, 209] width 242 height 10
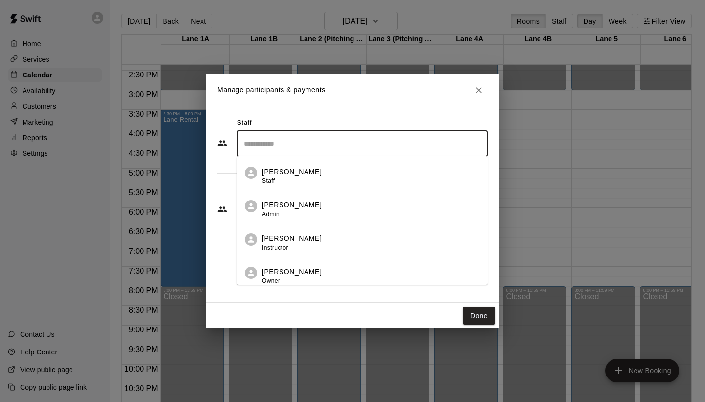
click at [370, 140] on input "Search staff" at bounding box center [362, 143] width 242 height 17
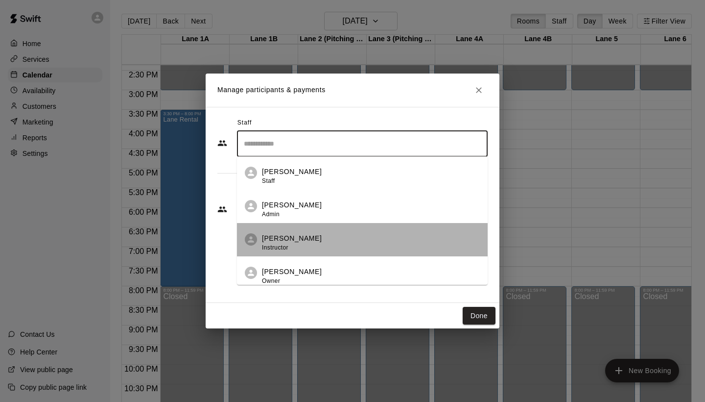
click at [327, 239] on div "Wayne Rainer Instructor" at bounding box center [371, 242] width 218 height 19
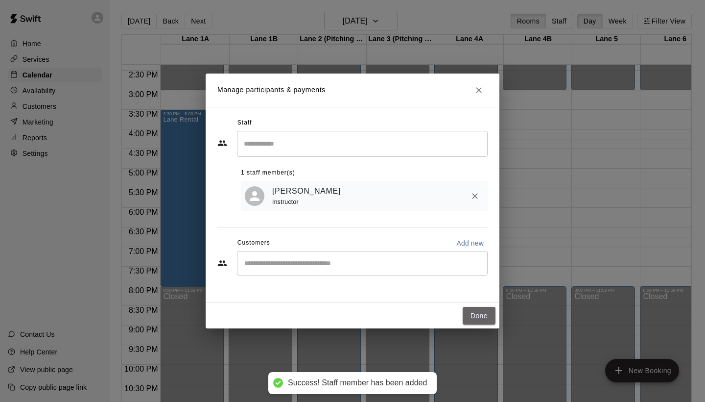
click at [476, 315] on button "Done" at bounding box center [479, 316] width 33 height 18
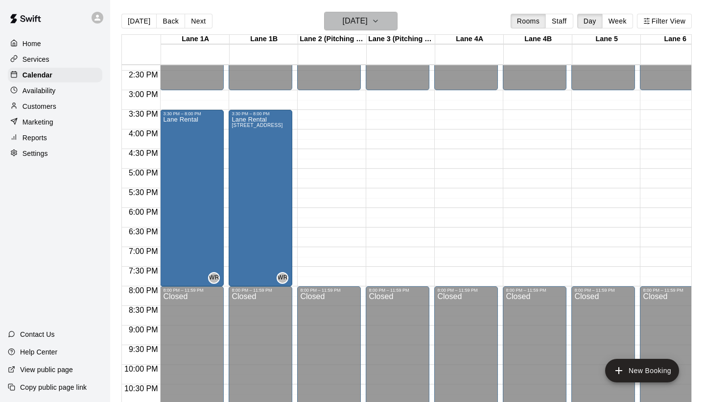
click at [396, 27] on button "Thursday Oct 16" at bounding box center [360, 21] width 73 height 19
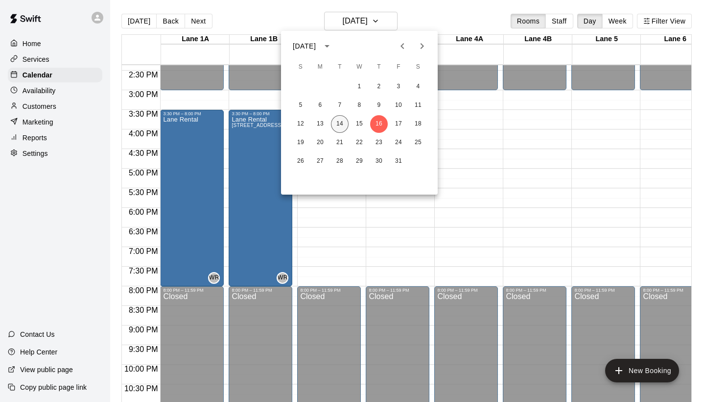
click at [344, 120] on button "14" at bounding box center [340, 124] width 18 height 18
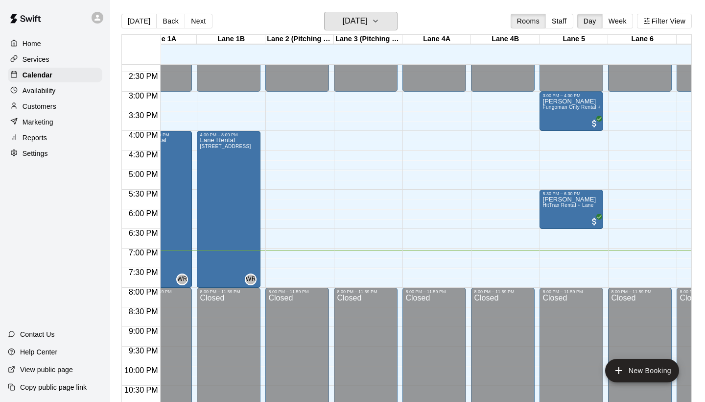
scroll to position [0, 32]
